Goal: Transaction & Acquisition: Obtain resource

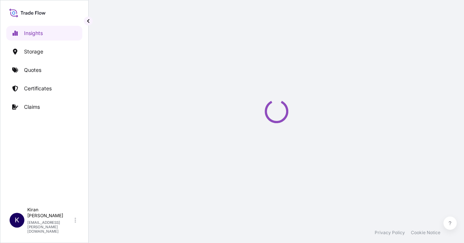
select select "2025"
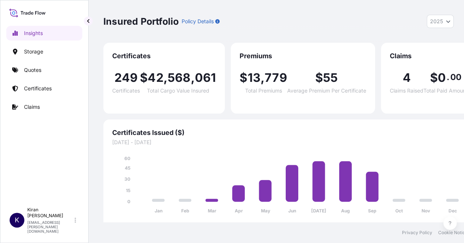
scroll to position [6, 0]
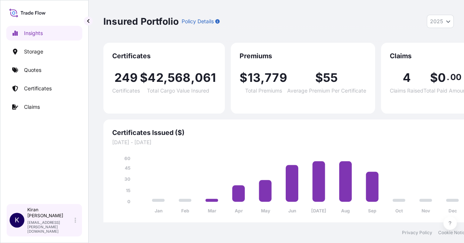
click at [50, 219] on p "[PERSON_NAME]" at bounding box center [50, 213] width 46 height 12
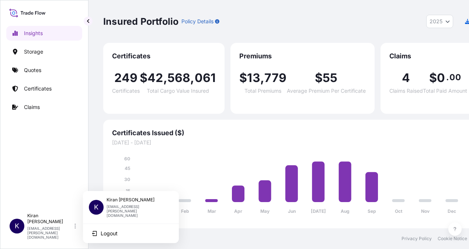
click at [135, 206] on p "[EMAIL_ADDRESS][PERSON_NAME][DOMAIN_NAME]" at bounding box center [137, 210] width 61 height 13
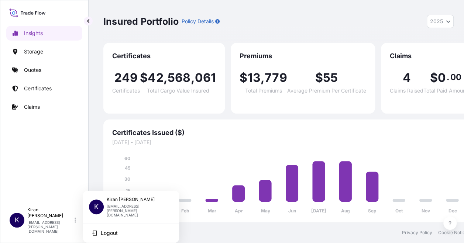
click at [55, 191] on div "Insights Storage Quotes Certificates Claims" at bounding box center [44, 111] width 76 height 184
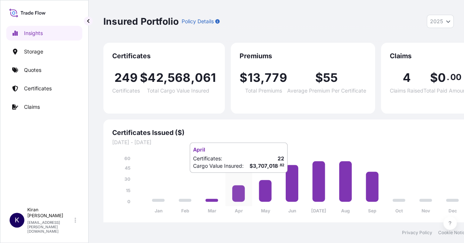
scroll to position [6, 0]
click at [41, 63] on link "Quotes" at bounding box center [44, 70] width 76 height 15
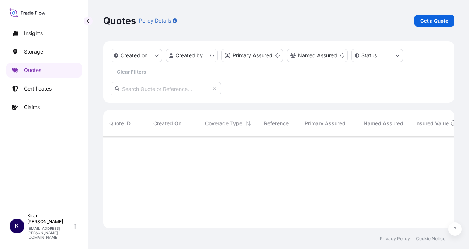
scroll to position [90, 345]
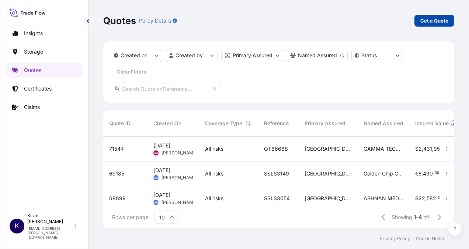
click at [425, 23] on p "Get a Quote" at bounding box center [435, 20] width 28 height 7
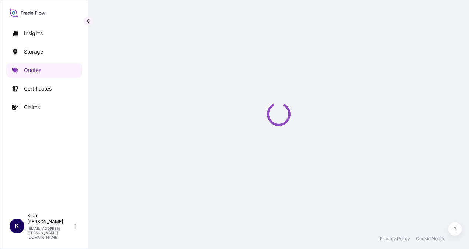
select select "Water"
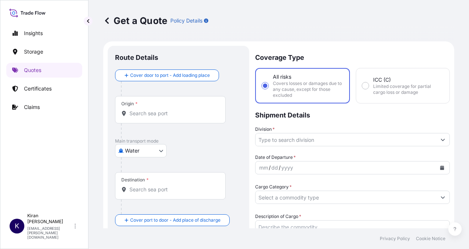
scroll to position [12, 0]
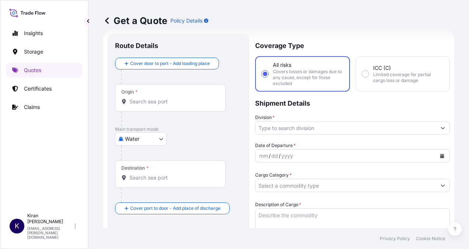
click at [159, 100] on input "Origin *" at bounding box center [173, 101] width 87 height 7
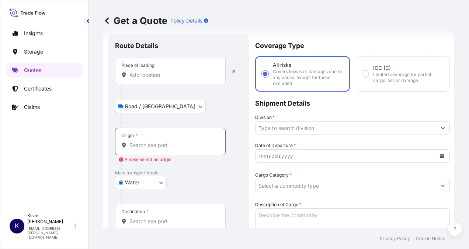
click at [158, 67] on div "Place of loading" at bounding box center [170, 71] width 111 height 27
click at [158, 71] on input "Place of loading" at bounding box center [173, 74] width 87 height 7
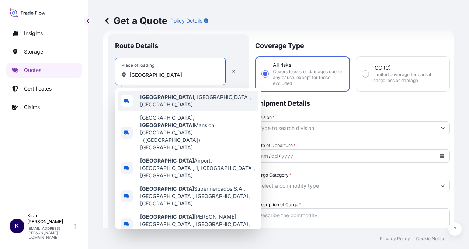
click at [186, 102] on span "Wenzhou , Zhejiang, China" at bounding box center [197, 100] width 115 height 15
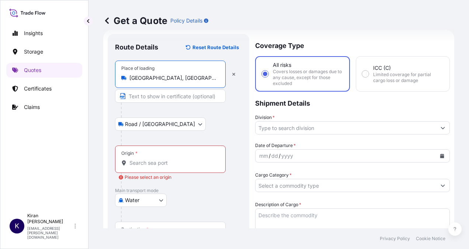
type input "Wenzhou, Zhejiang, China"
click at [175, 162] on input "Origin * Please select an origin" at bounding box center [173, 162] width 87 height 7
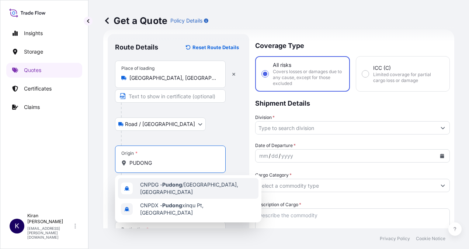
click at [213, 186] on span "CNPDG - Pudong /Shanghai, China" at bounding box center [197, 188] width 115 height 15
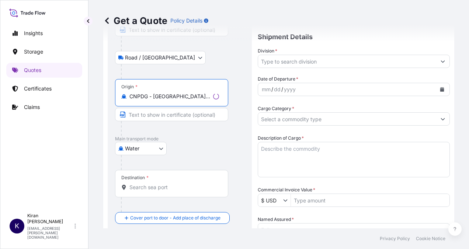
scroll to position [86, 0]
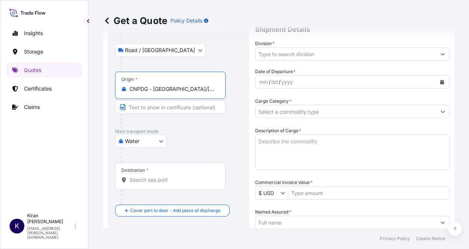
type input "CNPDG - Pudong/Shanghai, China"
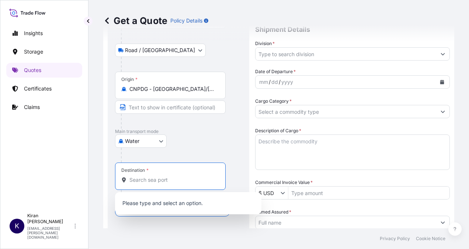
click at [171, 179] on input "Destination *" at bounding box center [173, 179] width 87 height 7
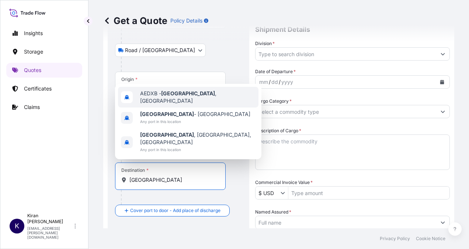
click at [186, 104] on span "AEDXB - Dubai , United Arab Emirates" at bounding box center [197, 97] width 115 height 15
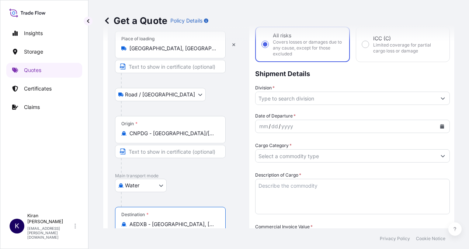
scroll to position [74, 0]
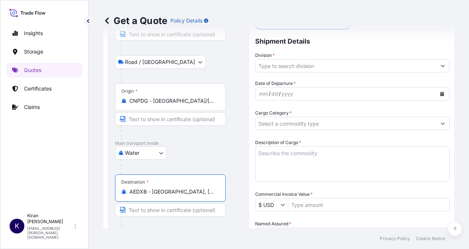
type input "AEDXB - Dubai, United Arab Emirates"
click at [147, 151] on body "3 options available. Insights Storage Quotes Certificates Claims K Kiran Ghafoo…" at bounding box center [234, 124] width 469 height 249
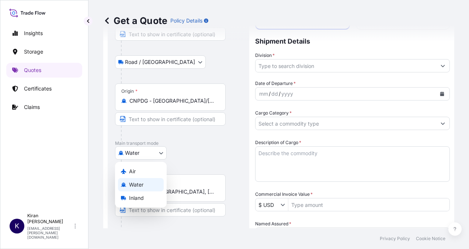
click at [141, 172] on div "Air" at bounding box center [141, 171] width 46 height 13
select select "Air"
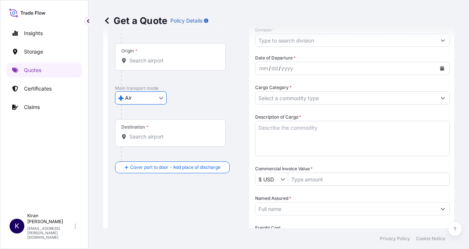
scroll to position [111, 0]
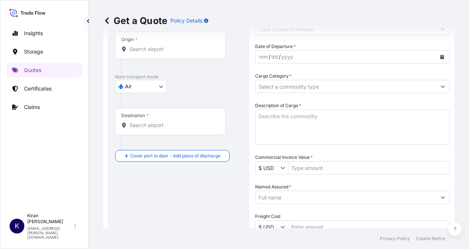
click at [171, 120] on div "Destination *" at bounding box center [170, 121] width 111 height 27
click at [171, 121] on input "Destination *" at bounding box center [173, 124] width 87 height 7
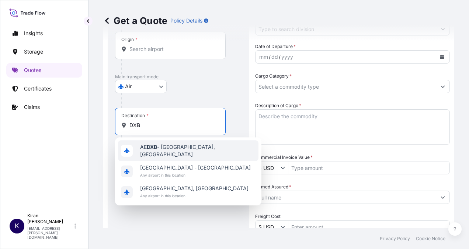
click at [177, 152] on span "AE DXB - Dubai, United Arab Emirates" at bounding box center [197, 150] width 115 height 15
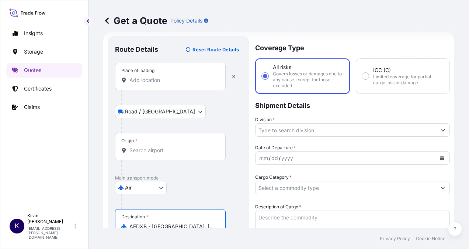
scroll to position [0, 0]
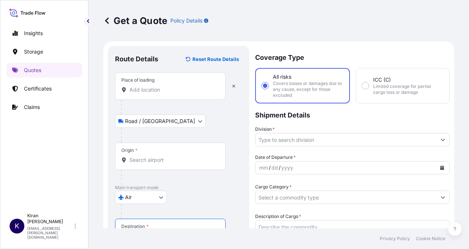
type input "AEDXB - Dubai, United Arab Emirates"
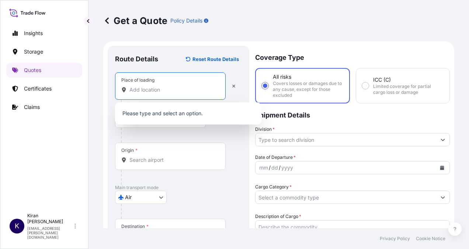
click at [177, 92] on input "Place of loading" at bounding box center [173, 89] width 87 height 7
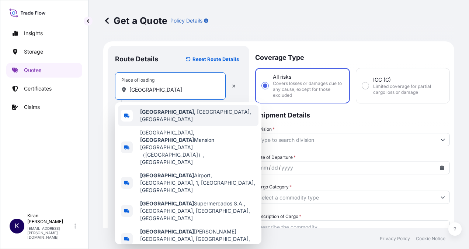
click at [178, 108] on div "Wenzhou , Zhejiang, China" at bounding box center [188, 115] width 141 height 21
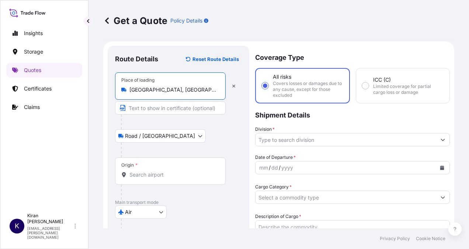
type input "Wenzhou, Zhejiang, China"
click at [142, 171] on input "Origin *" at bounding box center [173, 174] width 87 height 7
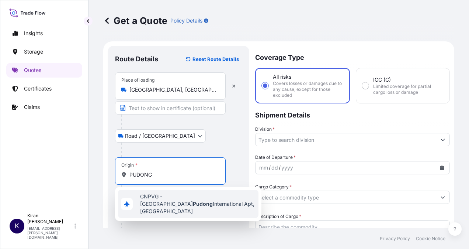
click at [180, 199] on span "CNPVG - Shanghai Pudong International Apt, China" at bounding box center [197, 204] width 115 height 22
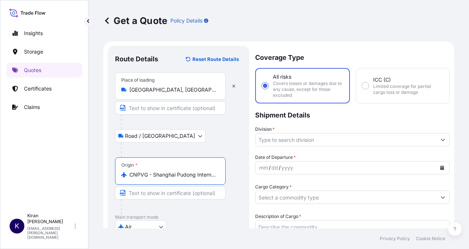
type input "CNPVG - Shanghai Pudong International Apt, China"
click at [306, 145] on input "Division *" at bounding box center [346, 139] width 181 height 13
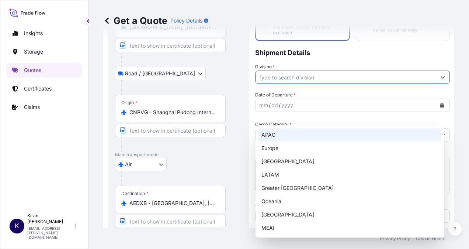
scroll to position [68, 0]
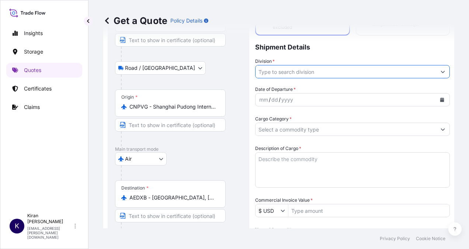
click at [285, 76] on input "Division *" at bounding box center [346, 71] width 181 height 13
click at [288, 71] on input "Division *" at bounding box center [346, 71] width 181 height 13
click at [441, 69] on icon "Show suggestions" at bounding box center [443, 71] width 4 height 4
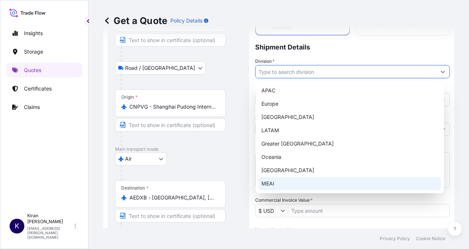
click at [266, 183] on div "MEAI" at bounding box center [350, 183] width 183 height 13
type input "MEAI"
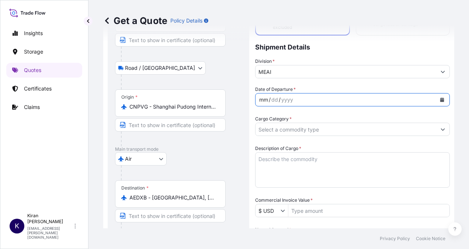
click at [305, 98] on div "mm / dd / yyyy" at bounding box center [346, 99] width 181 height 13
click at [438, 96] on button "Calendar" at bounding box center [443, 100] width 12 height 12
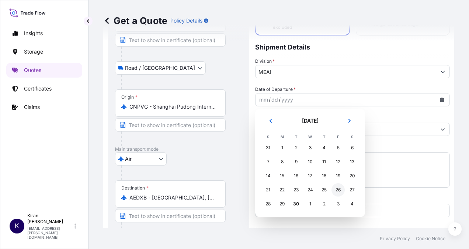
click at [338, 189] on div "26" at bounding box center [338, 189] width 13 height 13
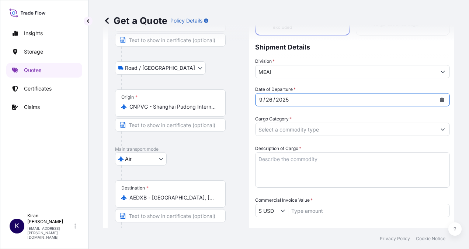
click at [299, 128] on input "Cargo Category *" at bounding box center [346, 129] width 181 height 13
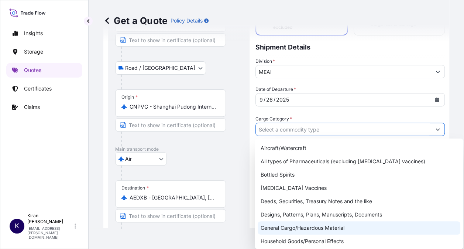
click at [317, 227] on div "General Cargo/Hazardous Material" at bounding box center [359, 227] width 203 height 13
type input "General Cargo/Hazardous Material"
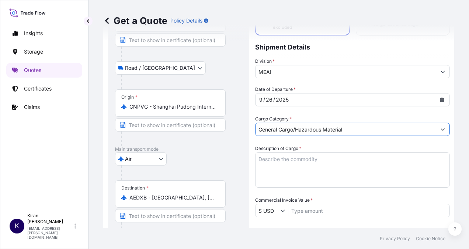
click at [321, 165] on textarea "Description of Cargo *" at bounding box center [352, 169] width 195 height 35
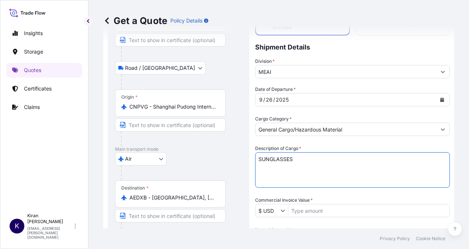
type textarea "SUNGLASSES"
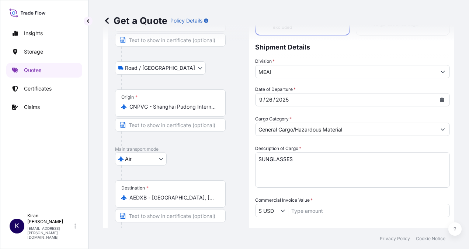
click at [315, 216] on input "Commercial Invoice Value *" at bounding box center [369, 210] width 161 height 13
type input "27,745.39"
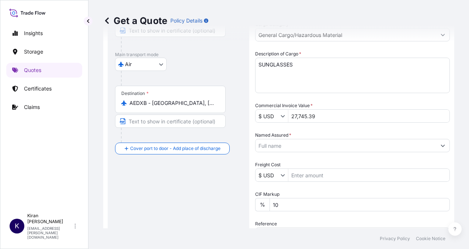
scroll to position [179, 0]
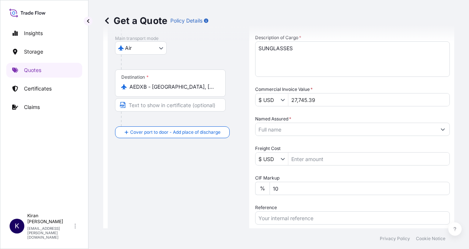
click at [320, 131] on input "Named Assured *" at bounding box center [346, 129] width 181 height 13
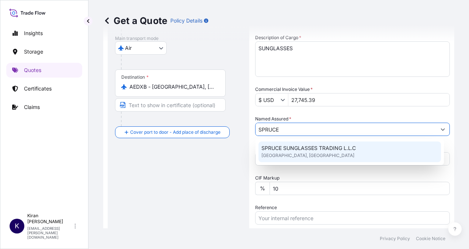
click at [330, 150] on span "SPRUCE SUNGLASSES TRADING L.L.C" at bounding box center [309, 147] width 94 height 7
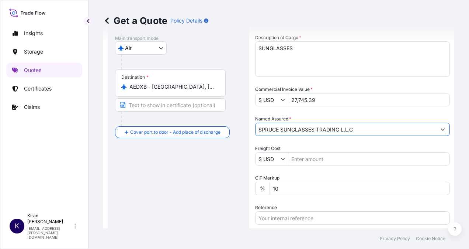
scroll to position [252, 0]
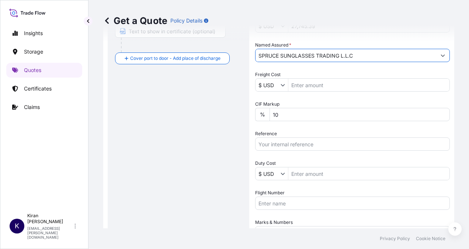
type input "SPRUCE SUNGLASSES TRADING L.L.C"
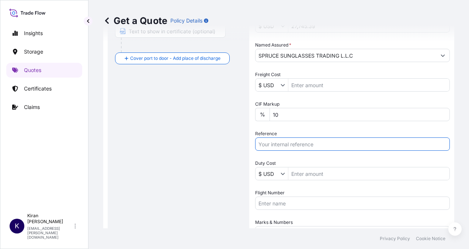
click at [303, 138] on input "Reference" at bounding box center [352, 143] width 195 height 13
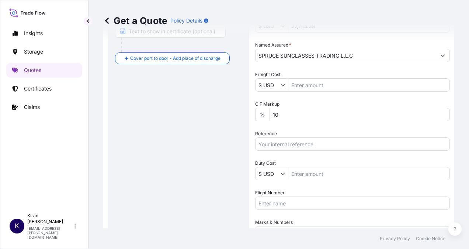
click at [303, 204] on input "Flight Number" at bounding box center [352, 202] width 195 height 13
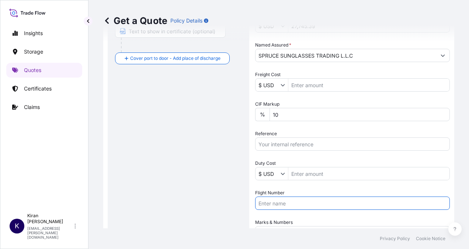
click at [299, 149] on input "Reference" at bounding box center [352, 143] width 195 height 13
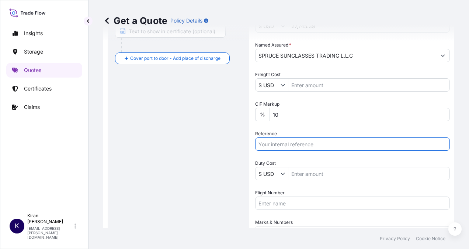
paste input "QT66601"
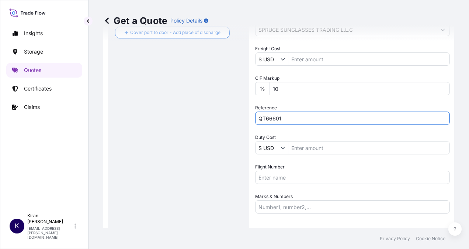
scroll to position [322, 0]
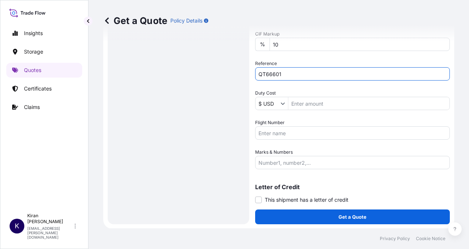
type input "QT66601"
click at [281, 159] on input "Marks & Numbers" at bounding box center [352, 162] width 195 height 13
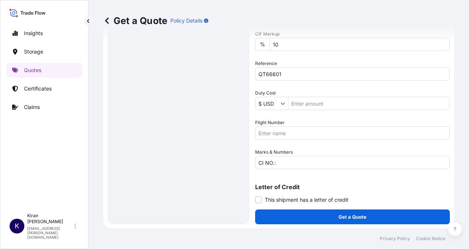
click at [312, 164] on input "CI NO.:" at bounding box center [352, 162] width 195 height 13
drag, startPoint x: 309, startPoint y: 157, endPoint x: 307, endPoint y: 163, distance: 6.3
click at [309, 157] on input "CI NO.:" at bounding box center [352, 162] width 195 height 13
paste input "INV202509083"
click at [339, 154] on div "Marks & Numbers CI NO.: INV202509083," at bounding box center [352, 158] width 195 height 21
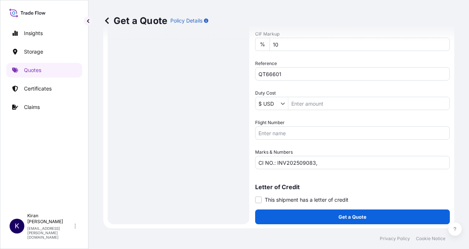
click at [340, 160] on input "CI NO.: INV202509083," at bounding box center [352, 162] width 195 height 13
click at [359, 162] on input "CI NO.: INV202509083, MAWB:" at bounding box center [352, 162] width 195 height 13
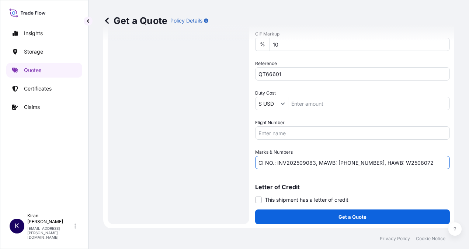
type input "CI NO.: INV202509083, MAWB: 607-5037 7585, HAWB: W2508072"
click at [348, 220] on button "Get a Quote" at bounding box center [352, 216] width 195 height 15
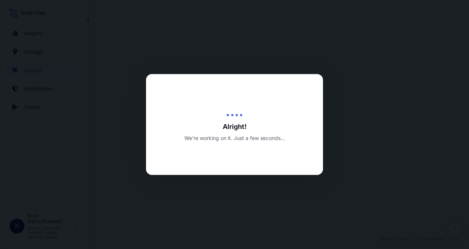
select select "Road / Inland"
select select "Air"
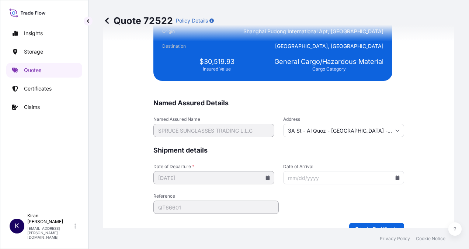
scroll to position [1821, 0]
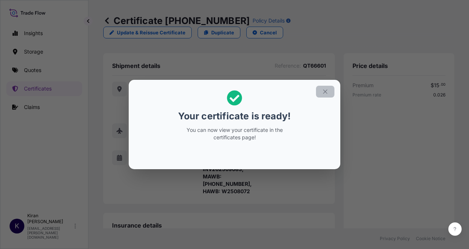
click at [324, 92] on icon "button" at bounding box center [325, 91] width 7 height 7
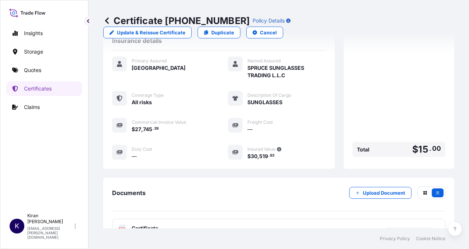
scroll to position [235, 0]
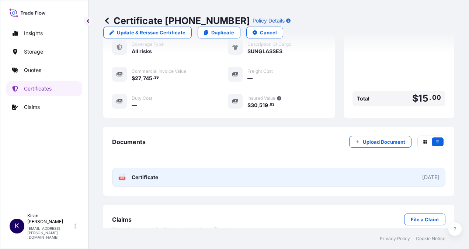
click at [422, 173] on div "2025-09-30" at bounding box center [430, 176] width 17 height 7
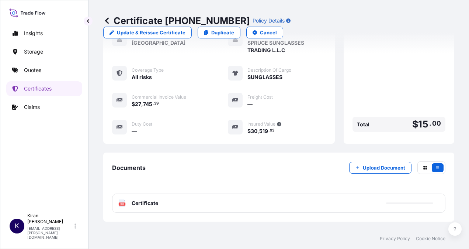
scroll to position [199, 0]
